Goal: Task Accomplishment & Management: Use online tool/utility

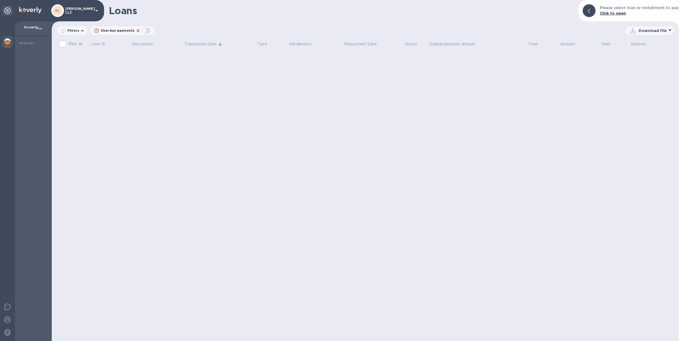
click at [427, 114] on div "Loans Please select loan or installment to pay Click to open Filters Overdue pa…" at bounding box center [365, 170] width 627 height 341
click at [10, 11] on icon at bounding box center [7, 10] width 6 height 6
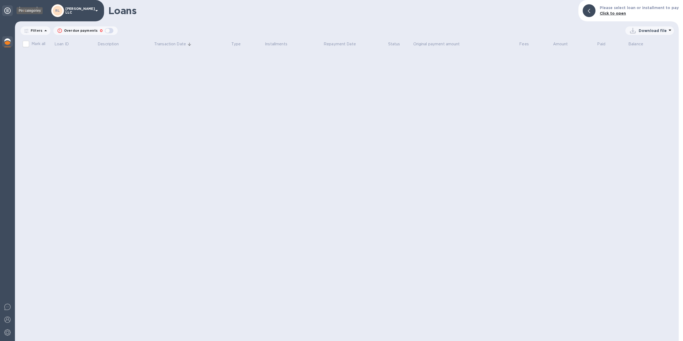
click at [9, 13] on icon at bounding box center [7, 10] width 6 height 6
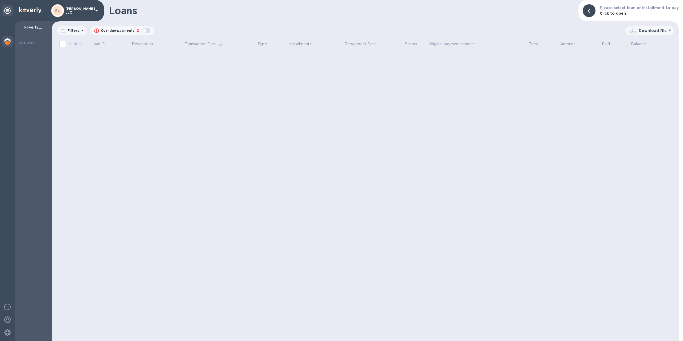
click at [74, 13] on div "[PERSON_NAME] LLC" at bounding box center [75, 10] width 49 height 13
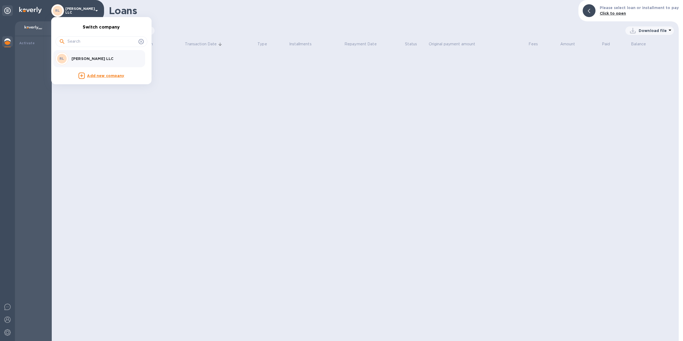
click at [31, 47] on div at bounding box center [341, 170] width 683 height 341
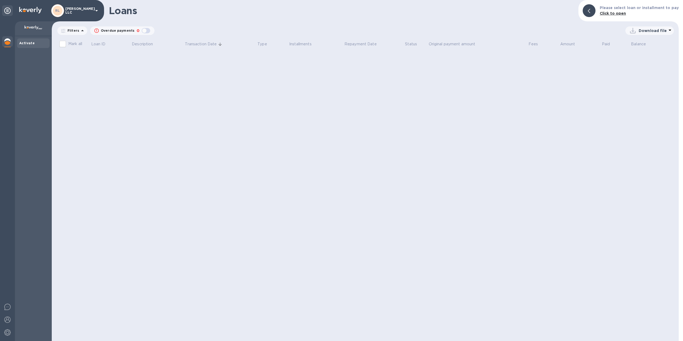
click at [30, 44] on b "Activate" at bounding box center [26, 43] width 15 height 4
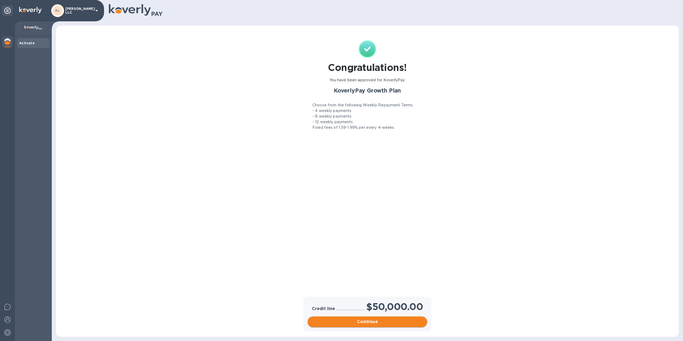
click at [376, 325] on span "Continue" at bounding box center [367, 322] width 111 height 6
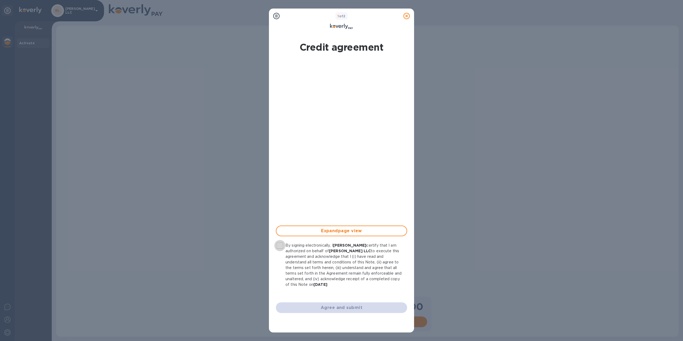
click at [282, 249] on input "By signing electronically, I [PERSON_NAME] certify that I am authorized on beha…" at bounding box center [279, 245] width 11 height 11
click at [353, 305] on button "Agree and submit" at bounding box center [341, 308] width 131 height 11
checkbox input "false"
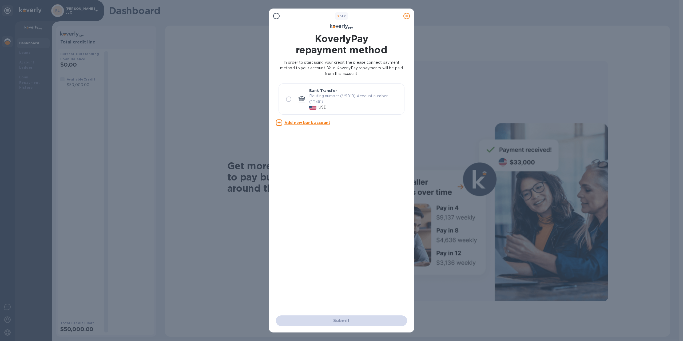
click at [289, 100] on input "radio" at bounding box center [288, 99] width 11 height 11
radio input "true"
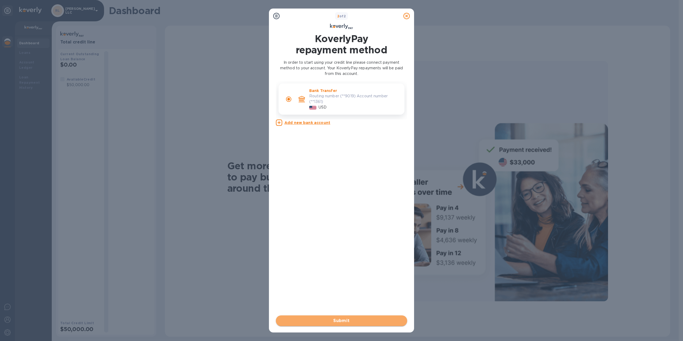
click at [347, 320] on span "Submit" at bounding box center [341, 321] width 123 height 6
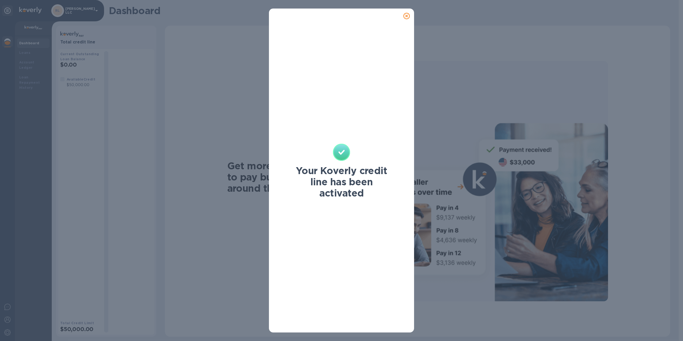
click at [407, 15] on icon at bounding box center [407, 16] width 6 height 6
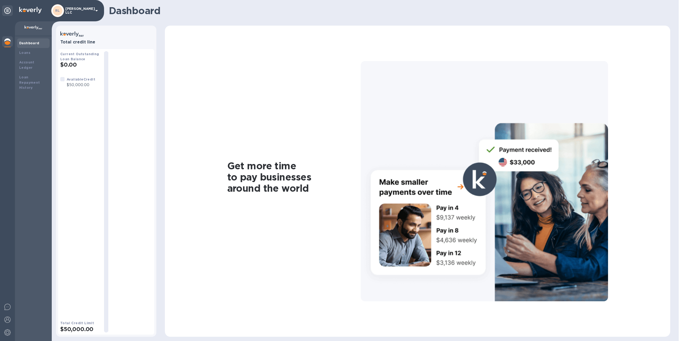
click at [84, 80] on b "Available Credit" at bounding box center [81, 79] width 29 height 4
click at [25, 53] on b "Loans" at bounding box center [24, 53] width 11 height 4
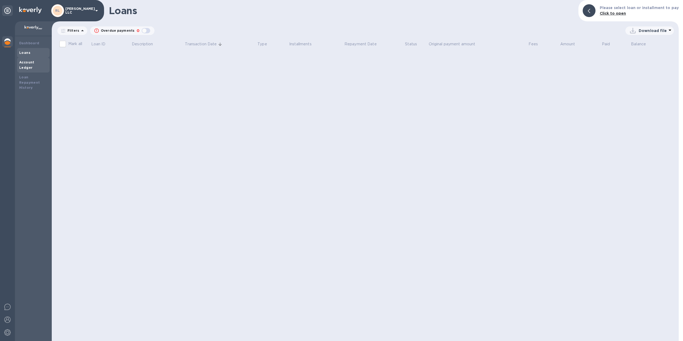
click at [32, 64] on b "Account Ledger" at bounding box center [26, 64] width 15 height 9
click at [25, 79] on b "Loan Repayment History" at bounding box center [29, 82] width 21 height 15
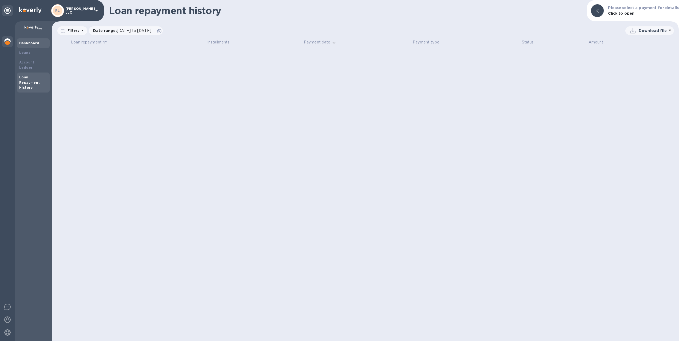
click at [28, 47] on div "Dashboard" at bounding box center [33, 43] width 33 height 10
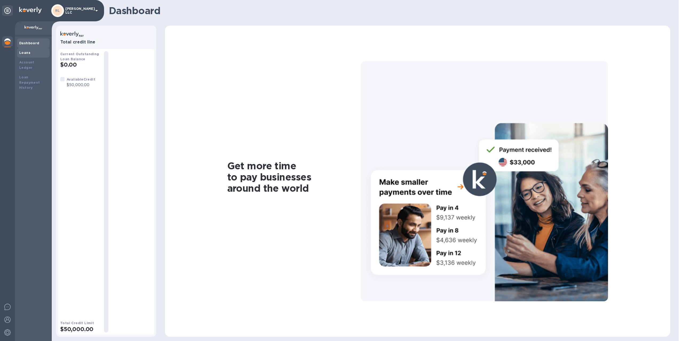
click at [37, 51] on div "Loans" at bounding box center [33, 52] width 28 height 5
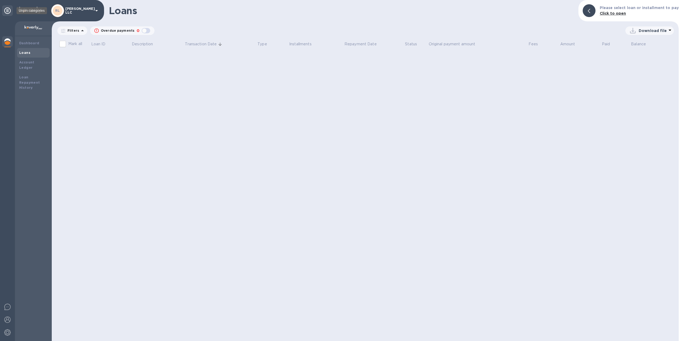
click at [8, 13] on icon at bounding box center [7, 10] width 6 height 6
